Goal: Find contact information: Find contact information

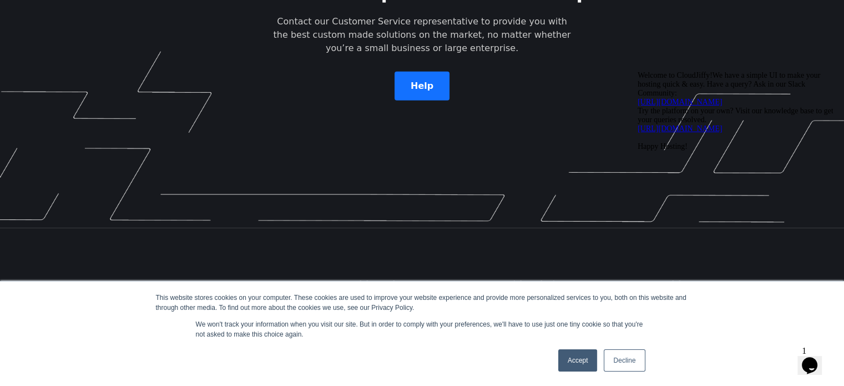
scroll to position [3266, 0]
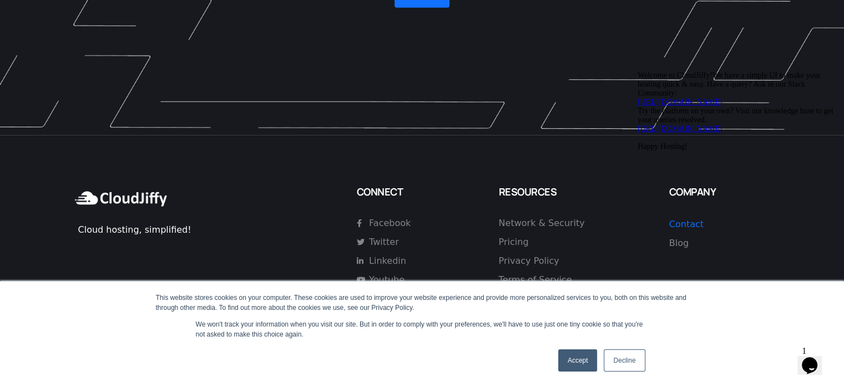
click at [817, 357] on icon "$i18n('chat', 'chat_widget')" at bounding box center [810, 365] width 16 height 17
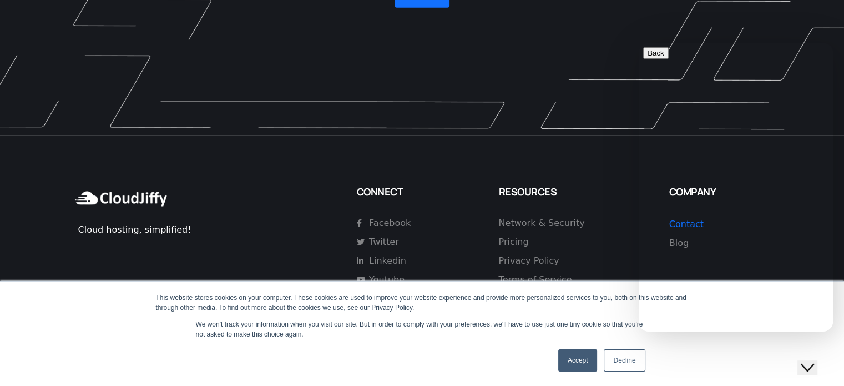
click at [657, 59] on button "Back" at bounding box center [656, 53] width 26 height 12
drag, startPoint x: 673, startPoint y: 212, endPoint x: 686, endPoint y: 225, distance: 18.4
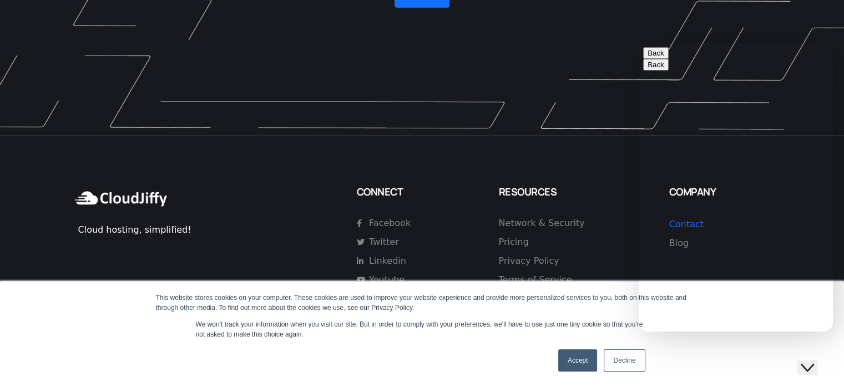
type input "u"
type input "a"
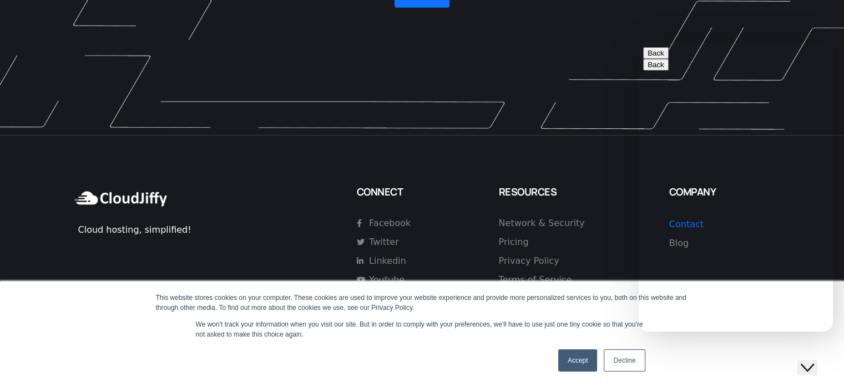
drag, startPoint x: 795, startPoint y: 312, endPoint x: 795, endPoint y: 301, distance: 11.1
click at [747, 368] on div "This website stores cookies on your computer. These cookies are used to improve…" at bounding box center [422, 333] width 844 height 105
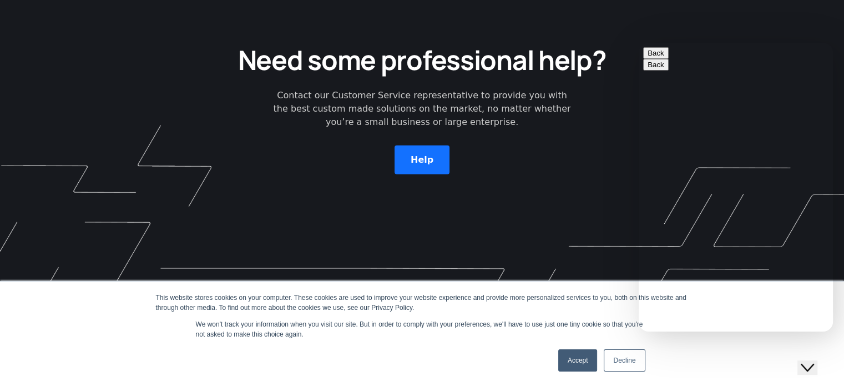
scroll to position [6387, 0]
